Goal: Check status: Check status

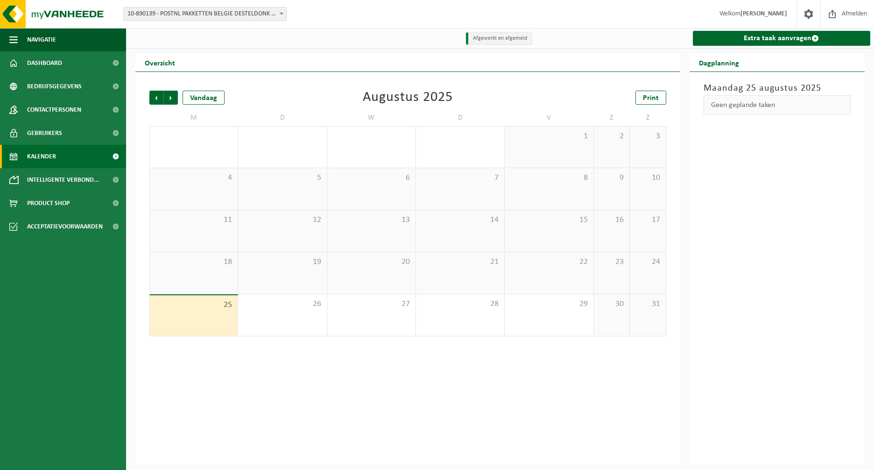
click at [231, 17] on span "10-890139 - POSTNL PAKKETTEN BELGIE DESTELDONK - DESTELDONK" at bounding box center [205, 13] width 163 height 13
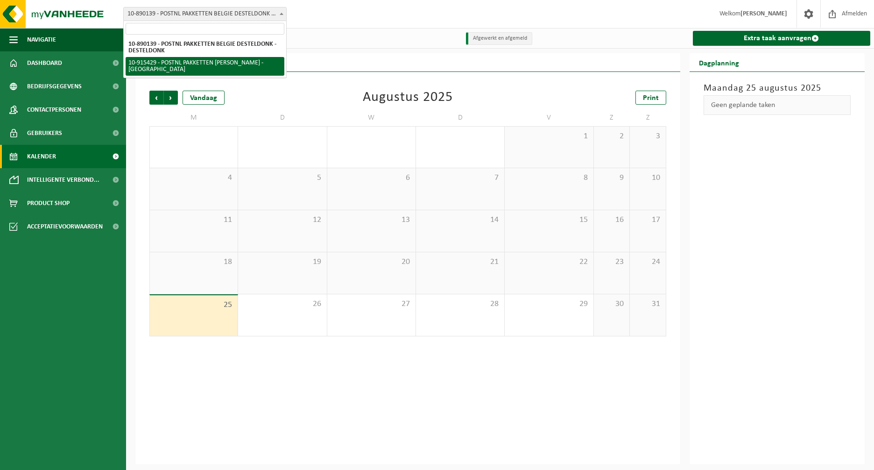
select select "127004"
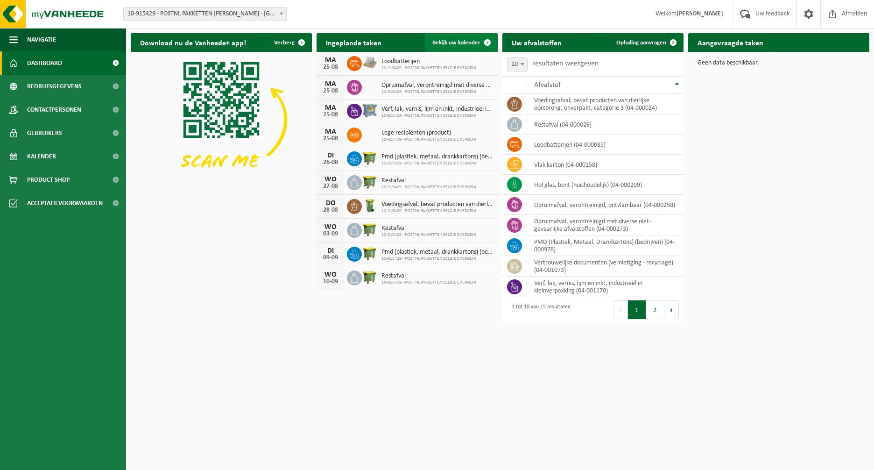
click at [453, 39] on link "Bekijk uw kalender" at bounding box center [461, 42] width 72 height 19
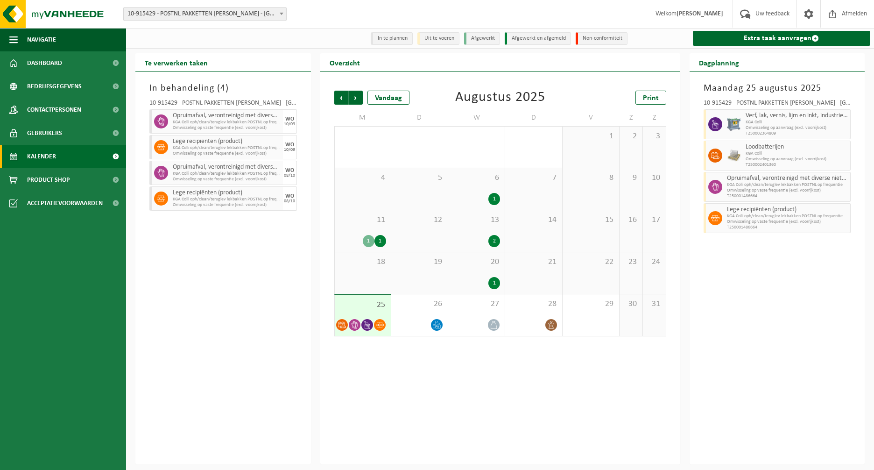
click at [365, 323] on icon at bounding box center [367, 325] width 6 height 8
click at [42, 39] on span "Navigatie" at bounding box center [41, 39] width 29 height 23
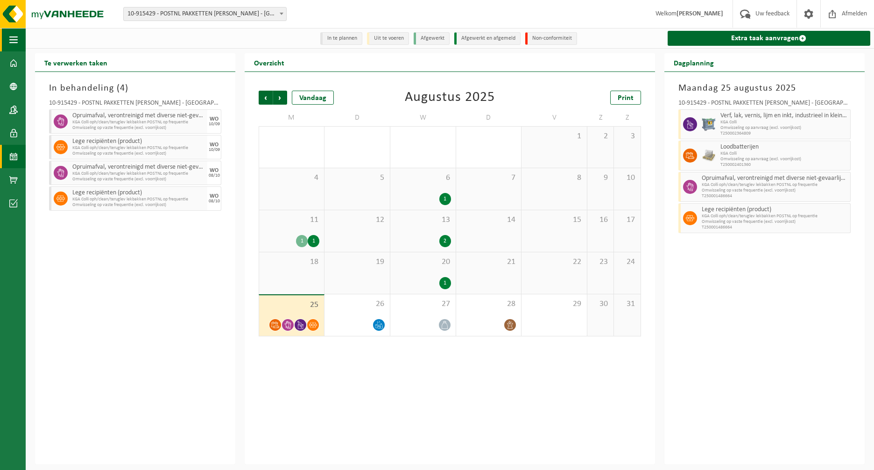
click at [16, 40] on span "button" at bounding box center [13, 39] width 8 height 23
